Goal: Communication & Community: Participate in discussion

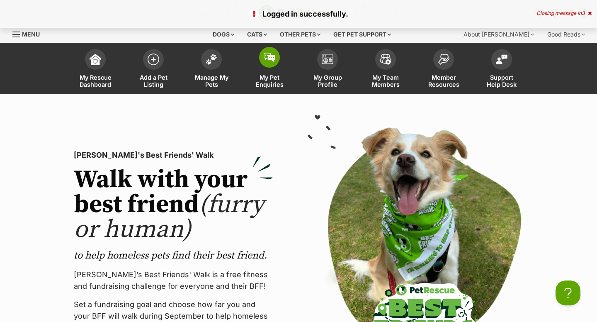
click at [267, 61] on img at bounding box center [270, 57] width 12 height 9
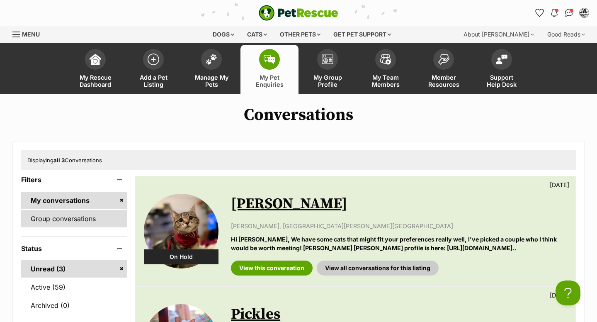
click at [80, 219] on link "Group conversations" at bounding box center [74, 218] width 106 height 17
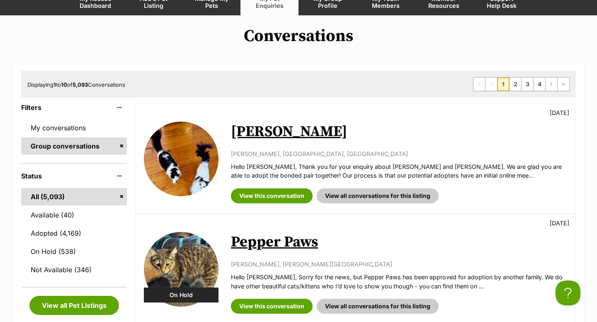
scroll to position [87, 0]
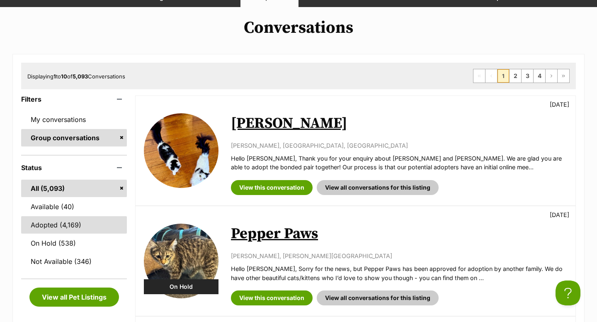
click at [92, 220] on link "Adopted (4,169)" at bounding box center [74, 224] width 106 height 17
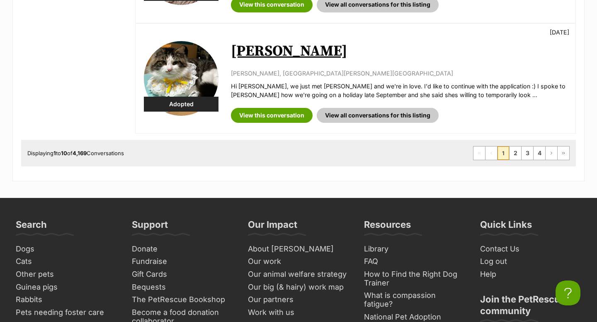
scroll to position [1202, 0]
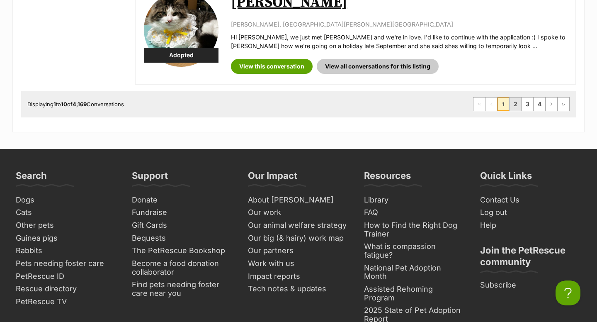
click at [518, 97] on link "2" at bounding box center [516, 103] width 12 height 13
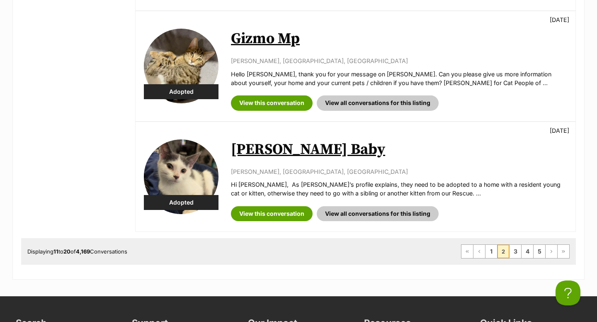
scroll to position [1113, 0]
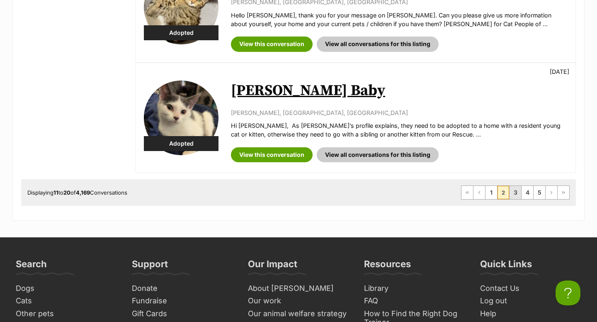
click at [511, 186] on link "3" at bounding box center [516, 192] width 12 height 13
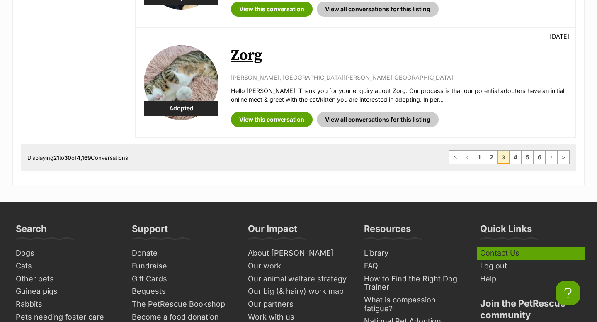
scroll to position [1139, 0]
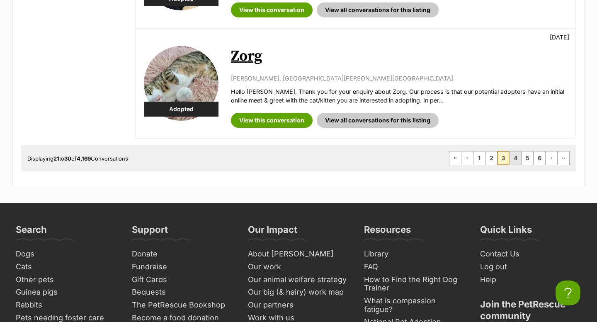
click at [516, 155] on link "4" at bounding box center [516, 157] width 12 height 13
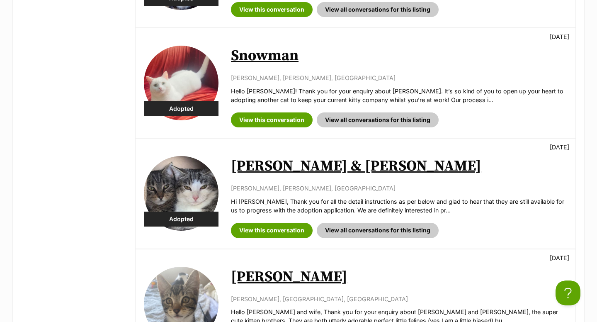
scroll to position [1122, 0]
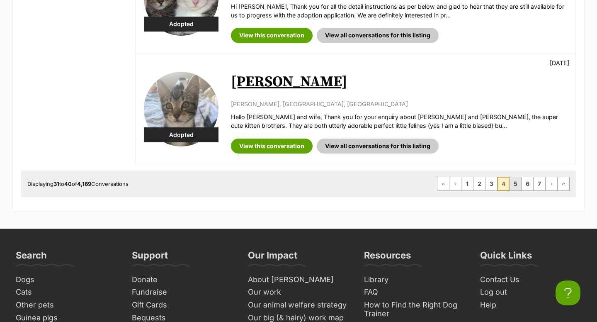
click at [514, 179] on link "5" at bounding box center [516, 183] width 12 height 13
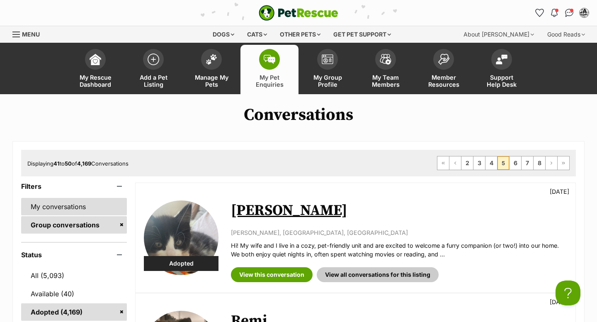
scroll to position [125, 0]
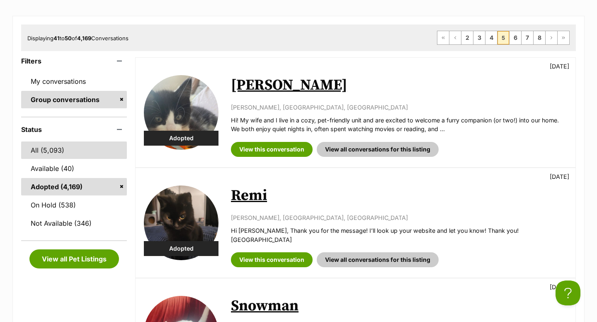
click at [59, 149] on link "All (5,093)" at bounding box center [74, 149] width 106 height 17
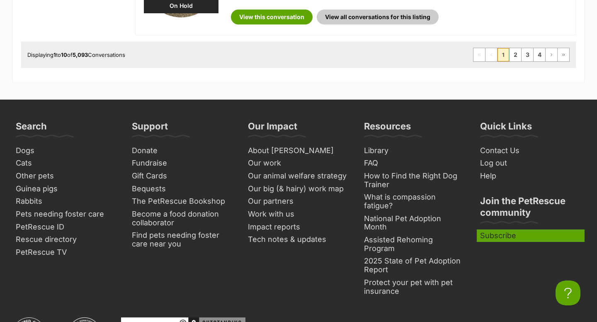
scroll to position [1116, 0]
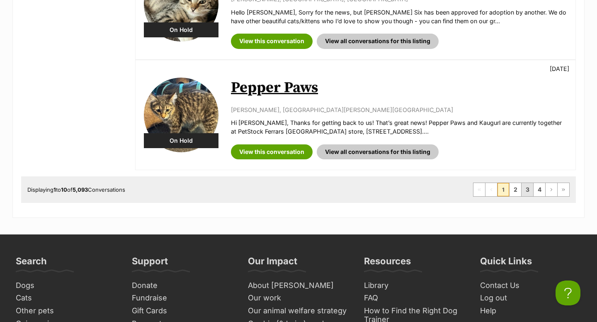
click at [529, 183] on link "3" at bounding box center [528, 189] width 12 height 13
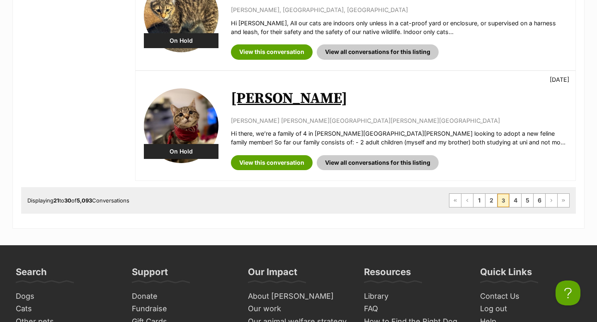
scroll to position [1073, 0]
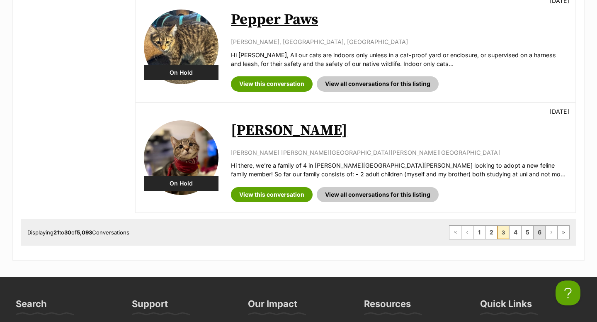
click at [535, 231] on link "6" at bounding box center [540, 232] width 12 height 13
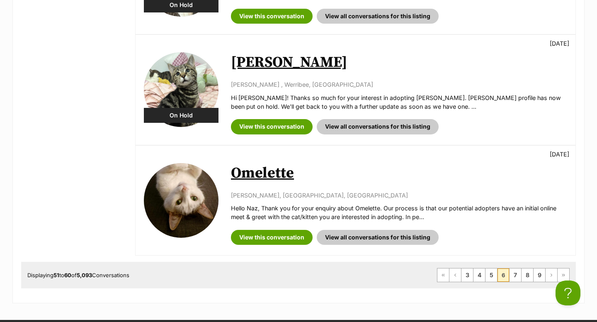
scroll to position [1059, 0]
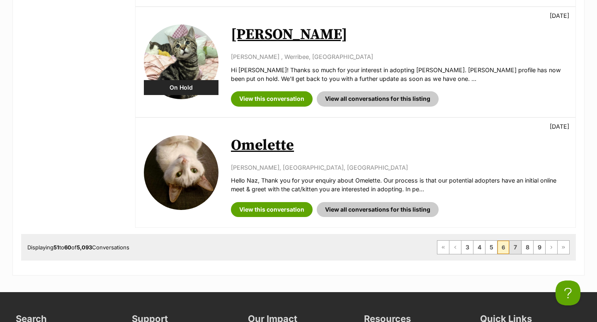
click at [518, 242] on link "7" at bounding box center [516, 247] width 12 height 13
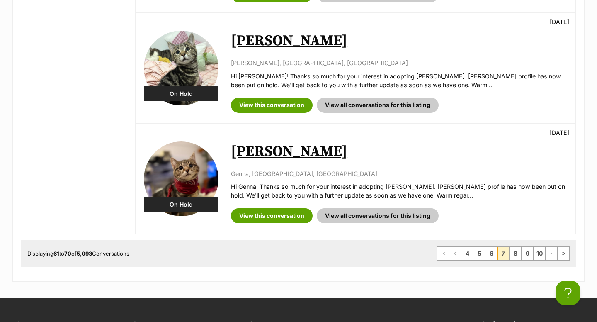
scroll to position [1103, 0]
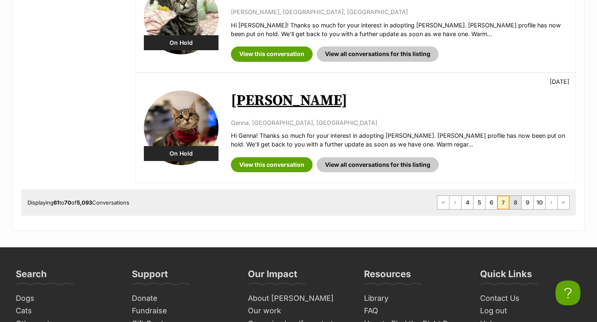
click at [516, 199] on link "8" at bounding box center [516, 202] width 12 height 13
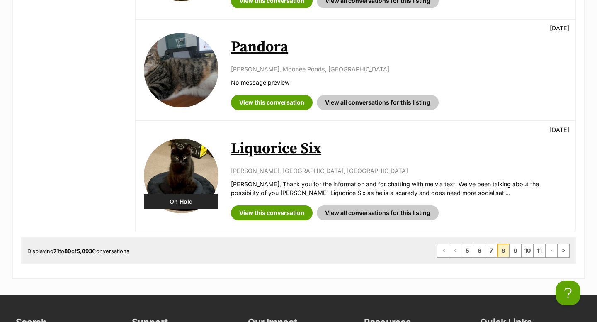
scroll to position [1081, 0]
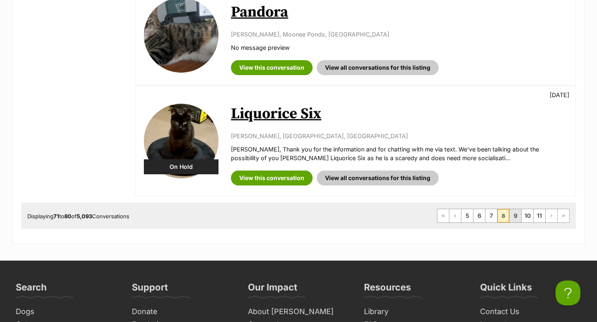
click at [515, 217] on link "9" at bounding box center [516, 215] width 12 height 13
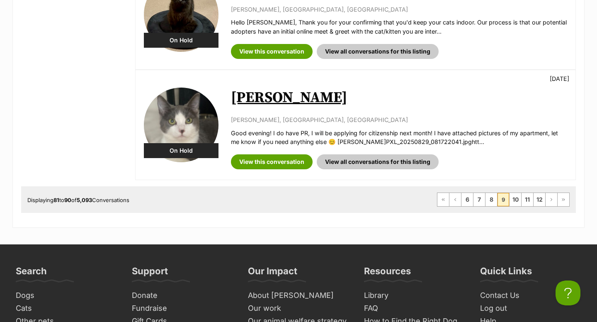
scroll to position [1132, 0]
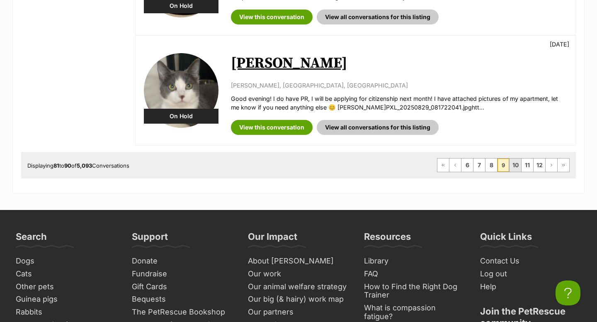
click at [514, 163] on link "10" at bounding box center [516, 164] width 12 height 13
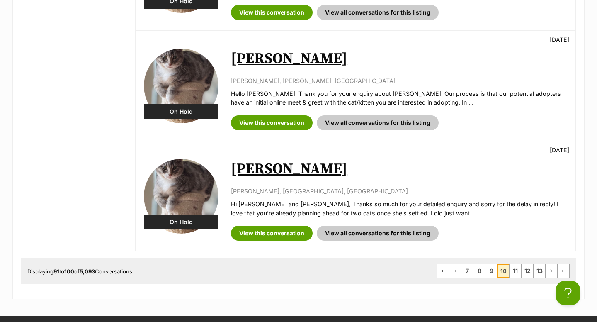
scroll to position [1045, 0]
